Goal: Transaction & Acquisition: Book appointment/travel/reservation

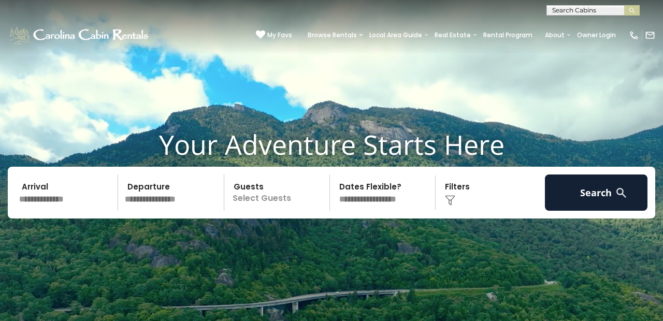
click at [69, 198] on input "text" at bounding box center [67, 193] width 103 height 36
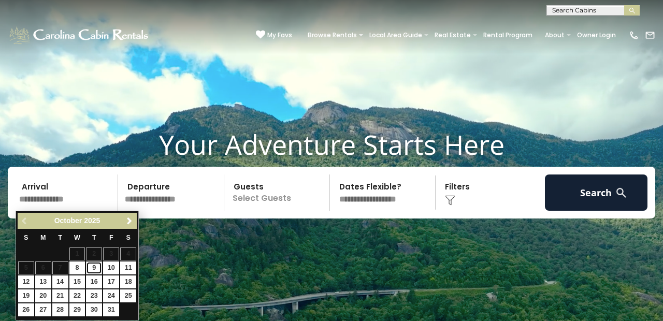
click at [95, 271] on link "9" at bounding box center [94, 268] width 16 height 13
type input "*******"
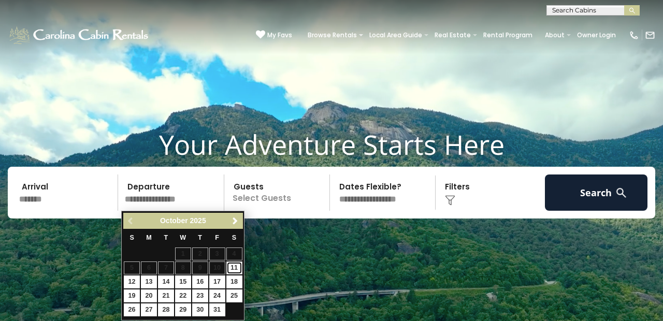
click at [232, 272] on link "11" at bounding box center [234, 268] width 16 height 13
type input "********"
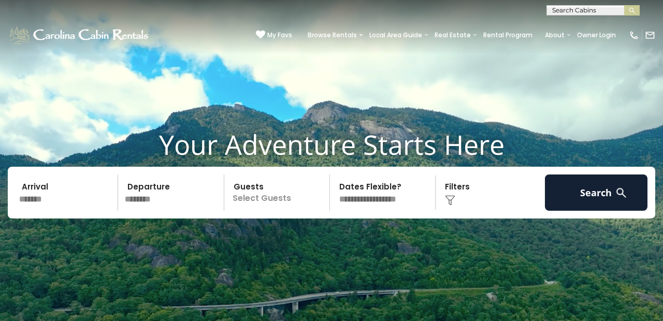
click at [282, 199] on p "Select Guests" at bounding box center [278, 193] width 102 height 36
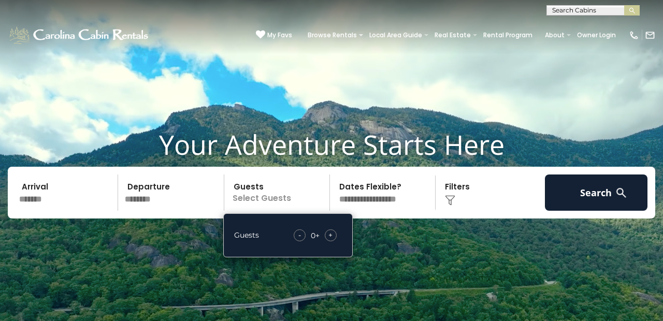
click at [334, 234] on div "+" at bounding box center [331, 236] width 12 height 12
click at [454, 186] on div "Click to Choose" at bounding box center [490, 193] width 103 height 36
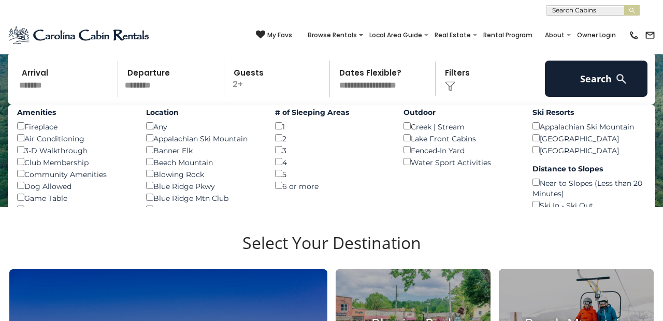
scroll to position [82, 0]
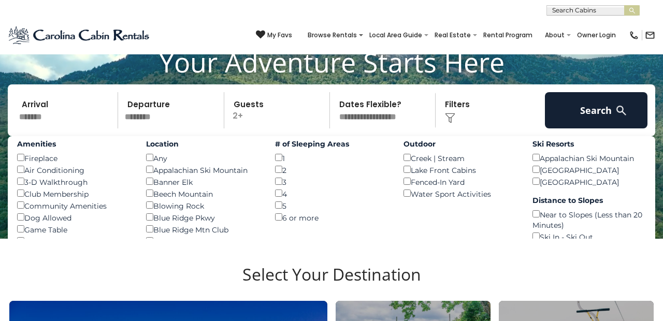
click at [126, 168] on div "Air Conditioning ()" at bounding box center [73, 170] width 113 height 12
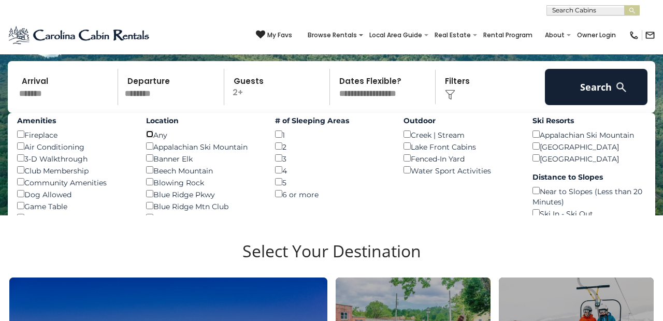
scroll to position [101, 0]
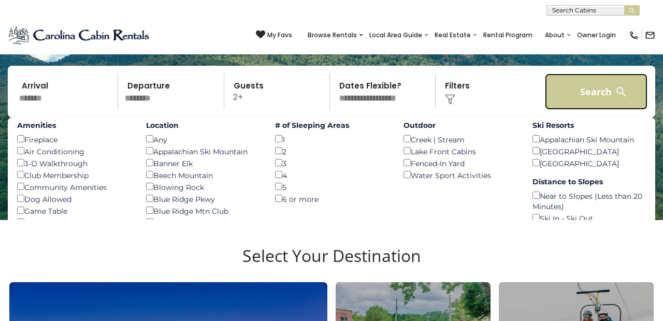
click at [587, 87] on button "Search" at bounding box center [596, 92] width 103 height 36
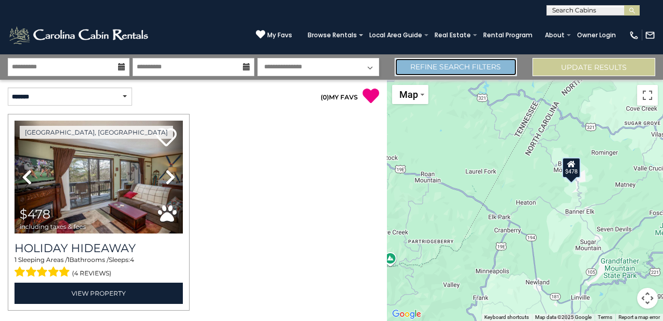
click at [463, 67] on link "Refine Search Filters" at bounding box center [456, 67] width 123 height 18
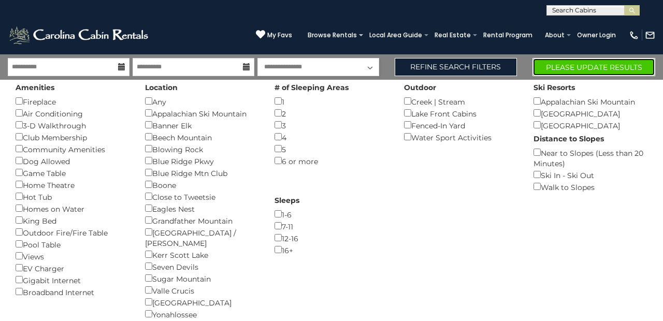
click at [594, 69] on button "Please Update Results" at bounding box center [594, 67] width 123 height 18
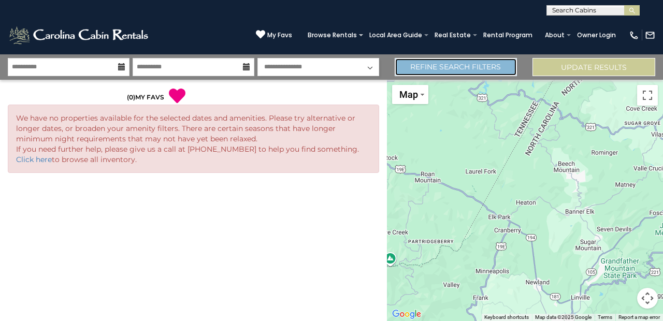
click at [467, 67] on link "Refine Search Filters" at bounding box center [456, 67] width 123 height 18
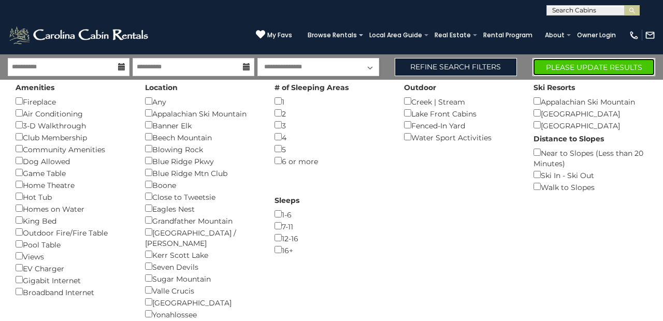
click at [588, 68] on button "Please Update Results" at bounding box center [594, 67] width 123 height 18
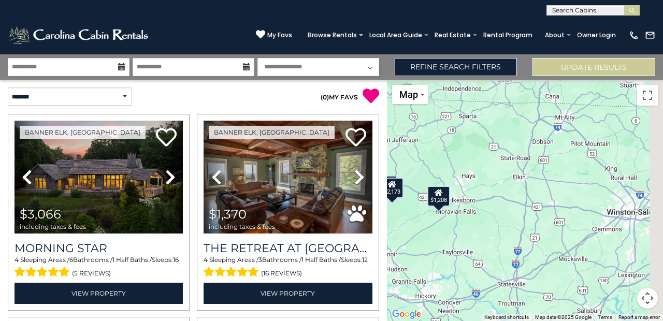
drag, startPoint x: 606, startPoint y: 169, endPoint x: 422, endPoint y: 159, distance: 183.7
click at [422, 159] on div "$3,066 $1,370 $1,612 $1,582 $1,279 $1,377 $1,208 $1,333 $1,215 $1,282 $1,113 $1…" at bounding box center [525, 200] width 276 height 241
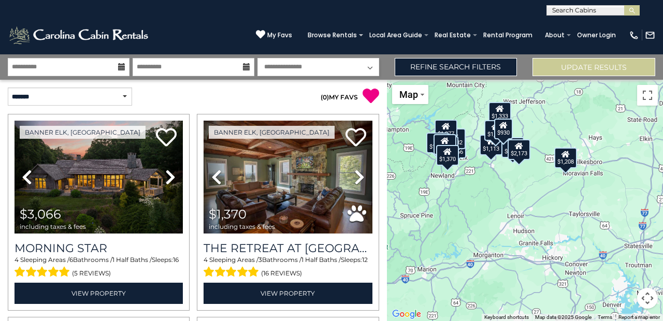
drag, startPoint x: 430, startPoint y: 169, endPoint x: 566, endPoint y: 134, distance: 140.9
click at [566, 134] on div "$3,066 $1,370 $1,612 $1,582 $1,279 $1,377 $1,208 $1,333 $1,215 $1,282 $1,113 $1…" at bounding box center [525, 200] width 276 height 241
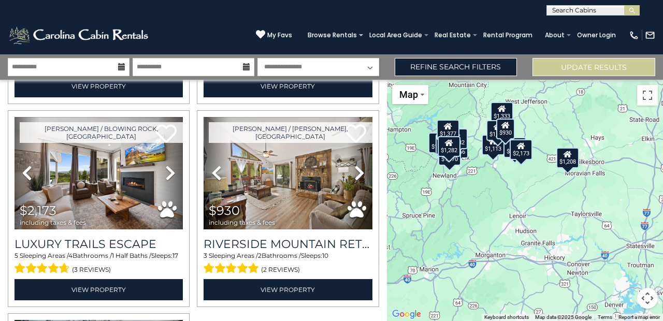
scroll to position [1223, 0]
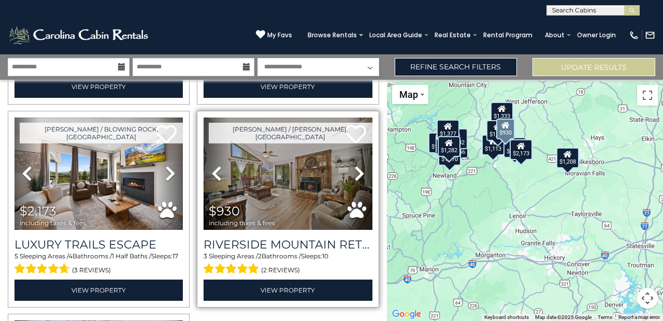
click at [358, 177] on icon at bounding box center [359, 173] width 10 height 17
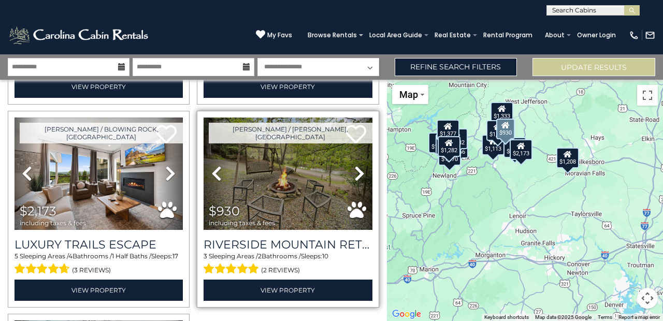
click at [358, 177] on icon at bounding box center [359, 173] width 10 height 17
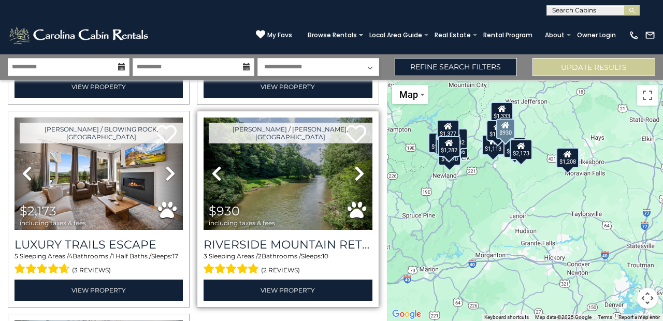
click at [358, 177] on icon at bounding box center [359, 173] width 10 height 17
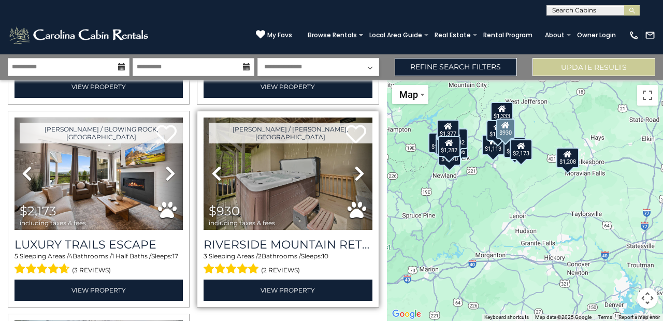
click at [358, 177] on icon at bounding box center [359, 173] width 10 height 17
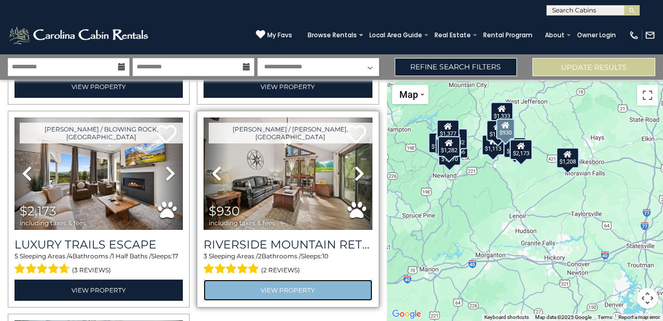
click at [303, 293] on link "View Property" at bounding box center [288, 290] width 168 height 21
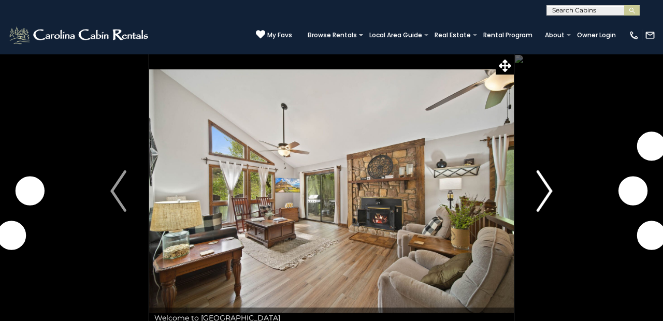
click at [545, 192] on img "Next" at bounding box center [545, 190] width 16 height 41
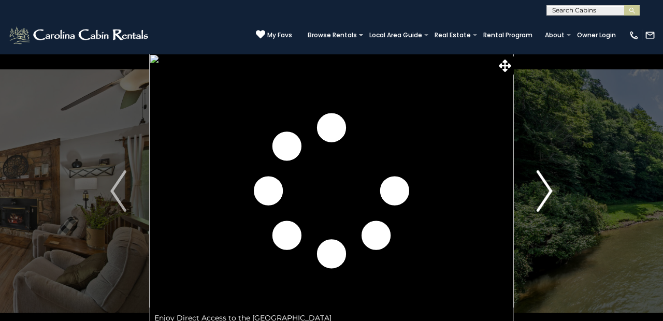
click at [545, 192] on img "Next" at bounding box center [545, 190] width 16 height 41
